Goal: Task Accomplishment & Management: Manage account settings

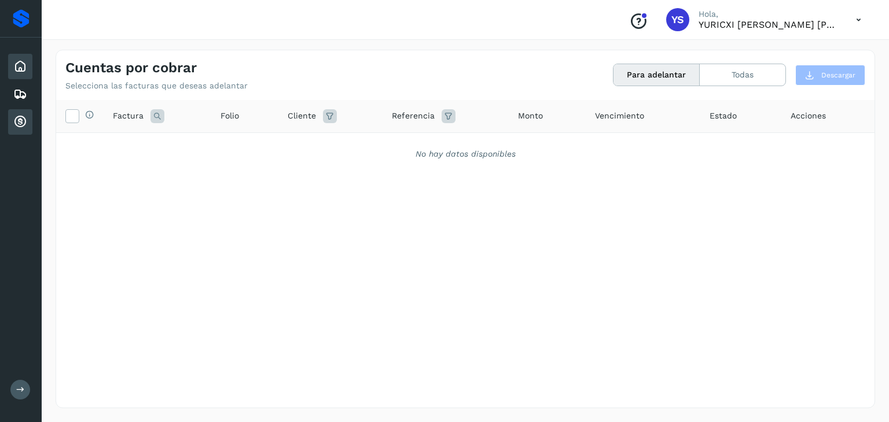
click at [12, 57] on div "Inicio" at bounding box center [20, 66] width 24 height 25
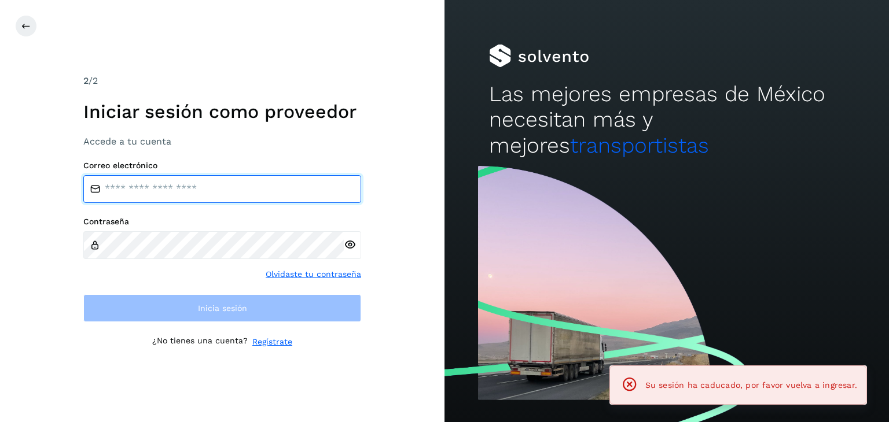
type input "**********"
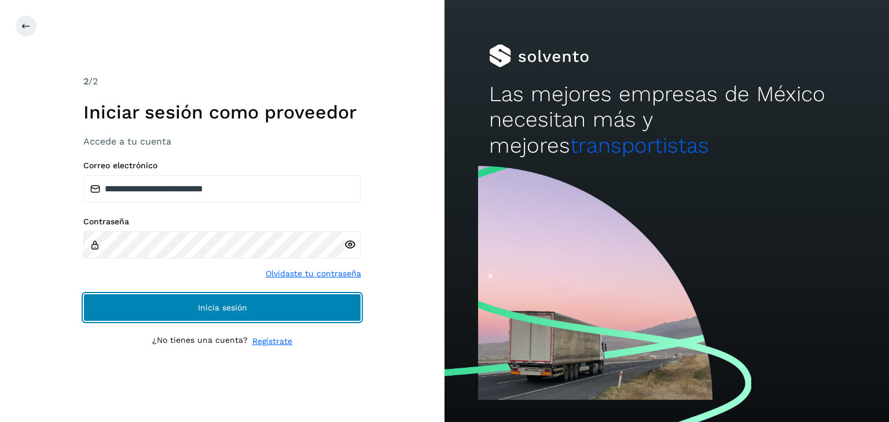
click at [168, 301] on button "Inicia sesión" at bounding box center [222, 308] width 278 height 28
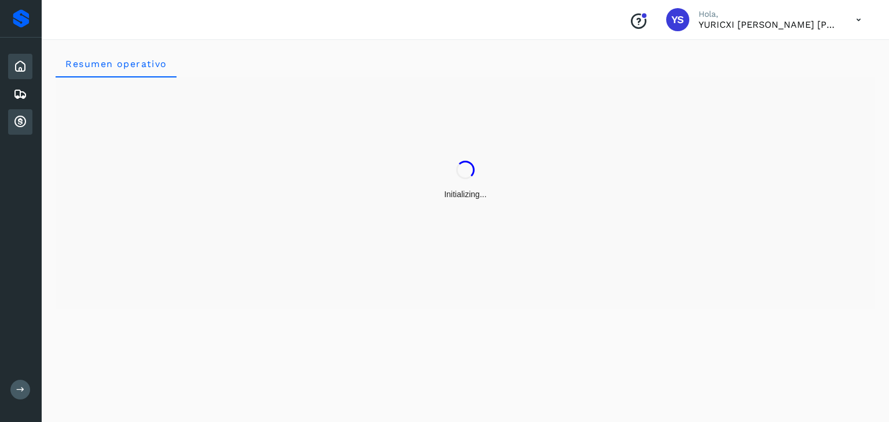
click at [16, 121] on icon at bounding box center [20, 122] width 14 height 14
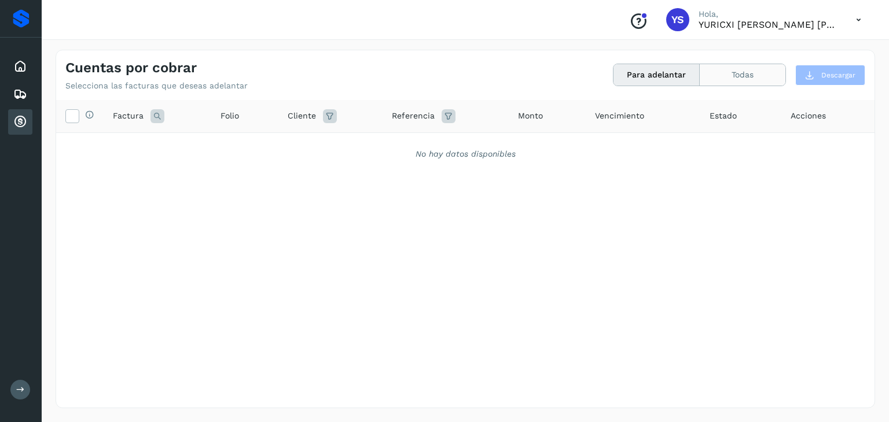
click at [767, 70] on button "Todas" at bounding box center [743, 74] width 86 height 21
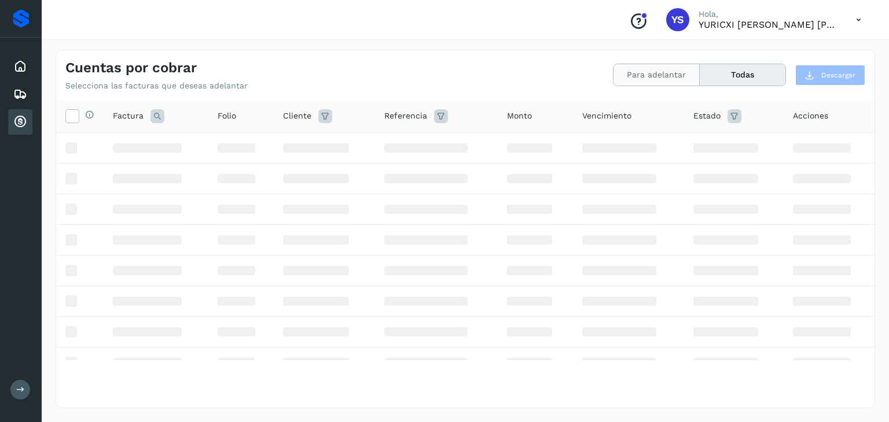
click at [617, 77] on button "Para adelantar" at bounding box center [656, 74] width 86 height 21
